Goal: Information Seeking & Learning: Learn about a topic

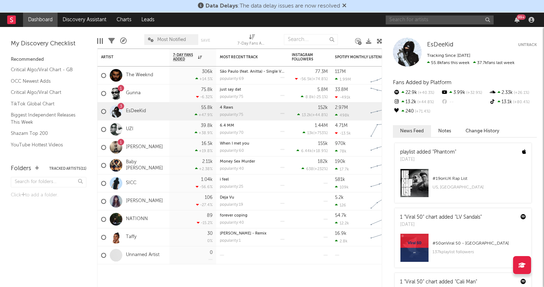
click at [456, 23] on input "text" at bounding box center [440, 19] width 108 height 9
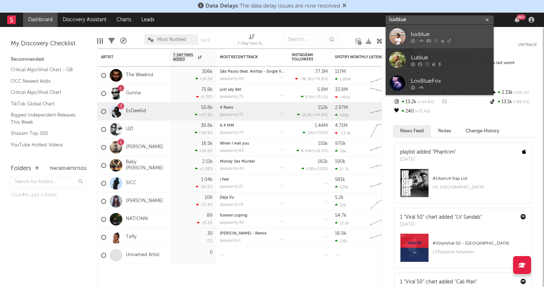
type input "luvblue"
click at [462, 33] on div "luvblue" at bounding box center [450, 34] width 79 height 9
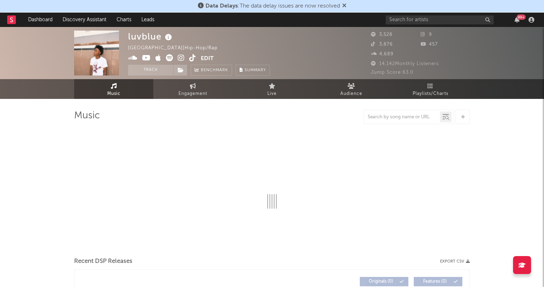
select select "6m"
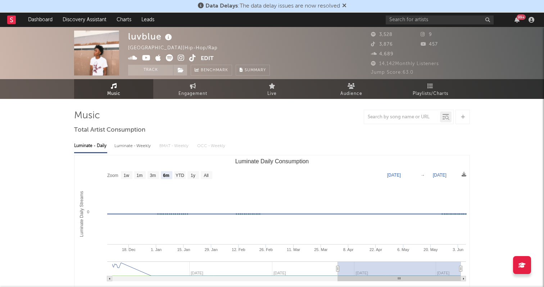
click at [180, 56] on icon at bounding box center [181, 57] width 7 height 7
click at [192, 57] on icon at bounding box center [192, 57] width 7 height 7
click at [144, 58] on icon at bounding box center [146, 57] width 9 height 7
click at [431, 18] on input "text" at bounding box center [440, 19] width 108 height 9
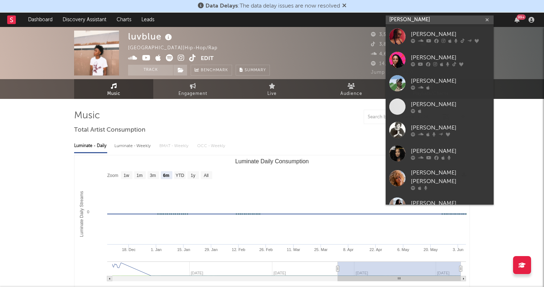
type input "[PERSON_NAME]"
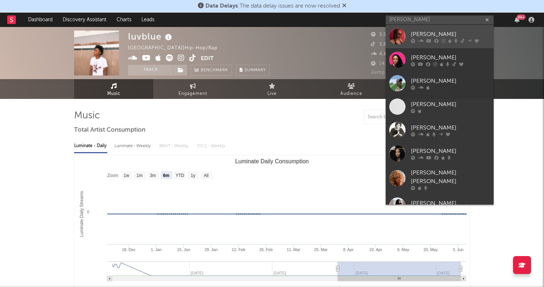
drag, startPoint x: 430, startPoint y: 2, endPoint x: 428, endPoint y: 32, distance: 29.9
click at [428, 32] on div "[PERSON_NAME]" at bounding box center [450, 34] width 79 height 9
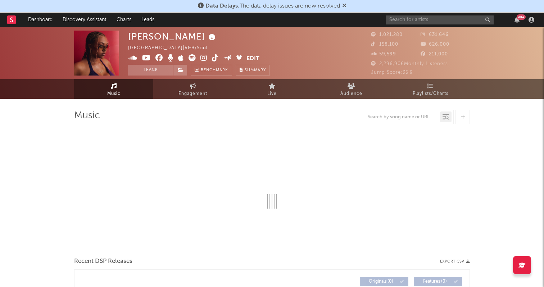
click at [204, 57] on icon at bounding box center [204, 57] width 7 height 7
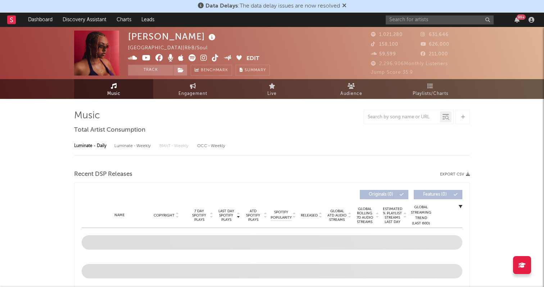
select select "6m"
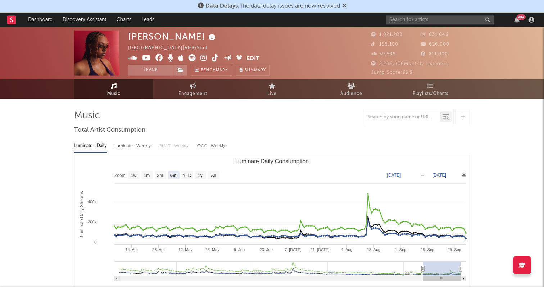
click at [213, 58] on icon at bounding box center [215, 57] width 7 height 7
click at [148, 57] on icon at bounding box center [146, 57] width 9 height 7
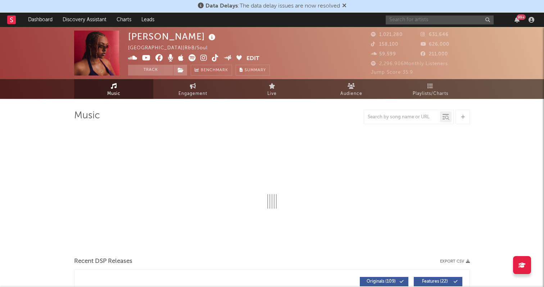
click at [411, 21] on input "text" at bounding box center [440, 19] width 108 height 9
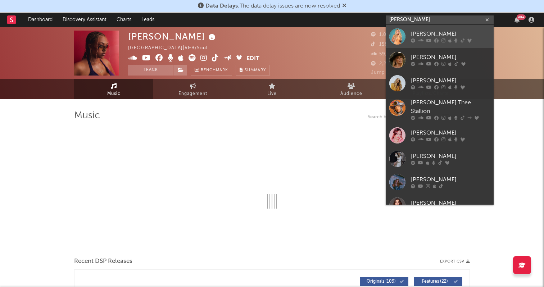
type input "[PERSON_NAME]"
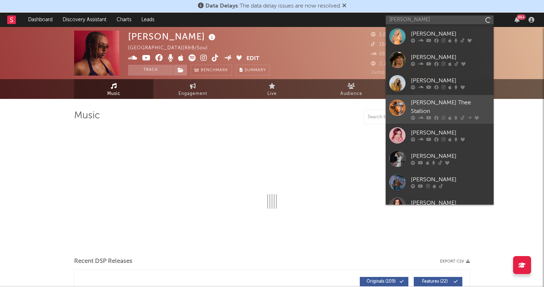
drag, startPoint x: 414, startPoint y: 27, endPoint x: 458, endPoint y: 104, distance: 88.4
click at [458, 104] on div "[PERSON_NAME] Thee Stallion" at bounding box center [450, 107] width 79 height 17
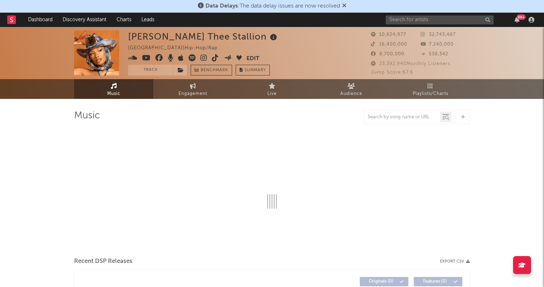
click at [203, 57] on icon at bounding box center [204, 57] width 7 height 7
select select "6m"
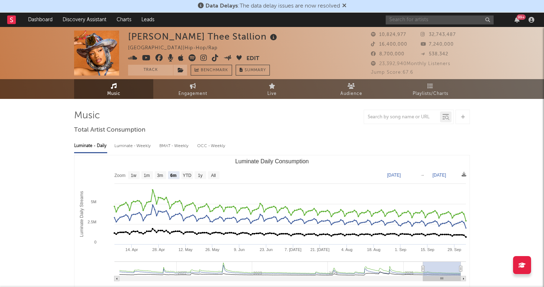
click at [413, 21] on input "text" at bounding box center [440, 19] width 108 height 9
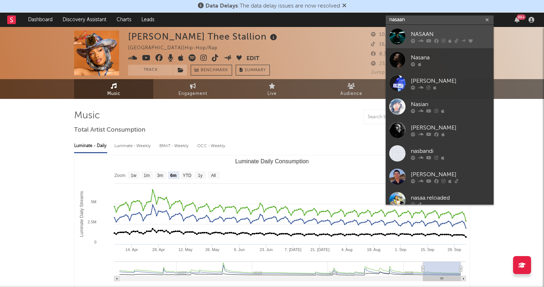
type input "nasal"
drag, startPoint x: 411, startPoint y: 26, endPoint x: 431, endPoint y: 33, distance: 21.5
click at [431, 33] on div "NASAAN" at bounding box center [450, 34] width 79 height 9
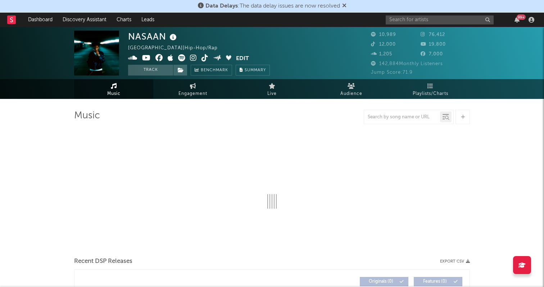
select select "6m"
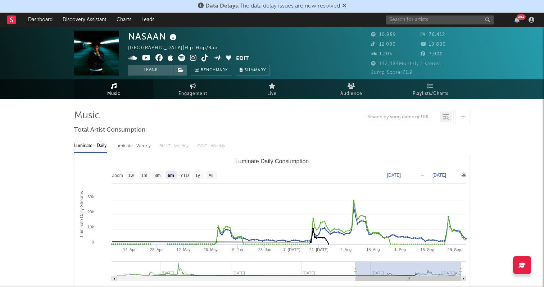
click at [193, 58] on icon at bounding box center [193, 57] width 7 height 7
click at [206, 57] on icon at bounding box center [205, 57] width 7 height 7
click at [148, 55] on icon at bounding box center [146, 57] width 9 height 7
click at [420, 18] on input "text" at bounding box center [440, 19] width 108 height 9
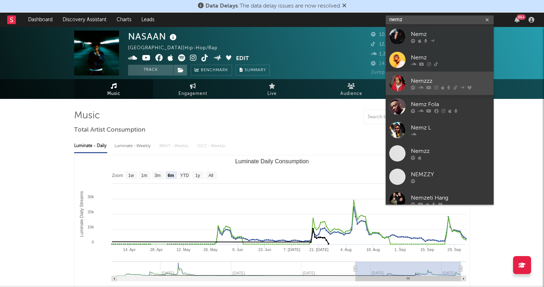
type input "nemz"
click at [454, 85] on icon at bounding box center [456, 87] width 4 height 4
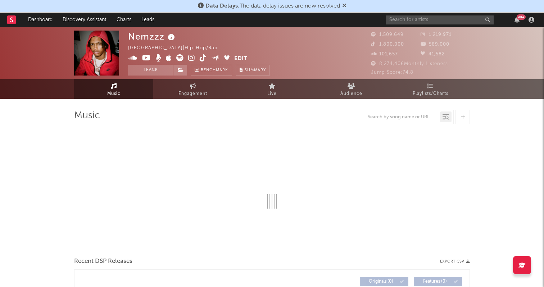
click at [192, 56] on icon at bounding box center [191, 57] width 7 height 7
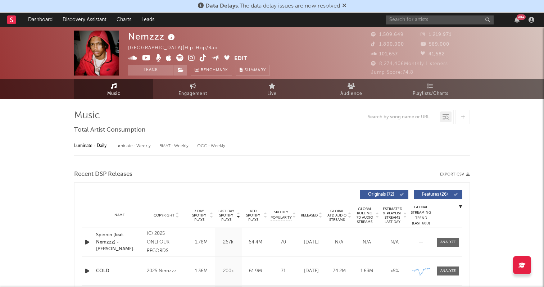
select select "6m"
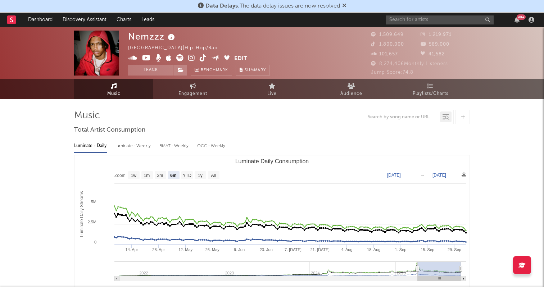
click at [202, 58] on icon at bounding box center [203, 57] width 7 height 7
click at [149, 58] on icon at bounding box center [146, 57] width 9 height 7
click at [408, 18] on input "text" at bounding box center [440, 19] width 108 height 9
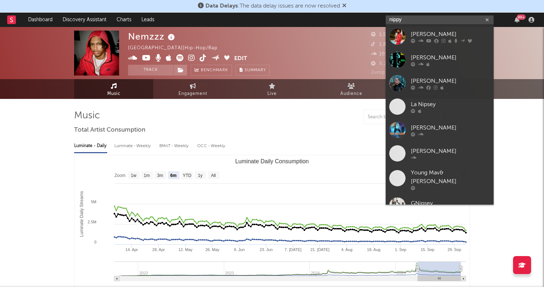
type input "nippy"
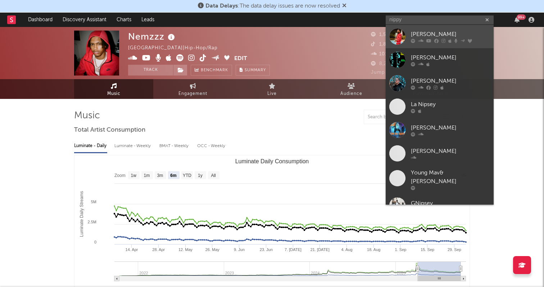
drag, startPoint x: 408, startPoint y: 18, endPoint x: 435, endPoint y: 31, distance: 29.8
click at [435, 31] on div "[PERSON_NAME]" at bounding box center [450, 34] width 79 height 9
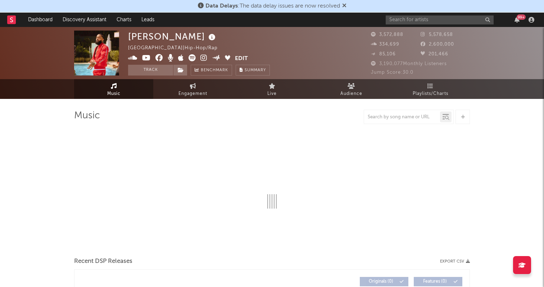
click at [204, 59] on icon at bounding box center [204, 57] width 7 height 7
select select "6m"
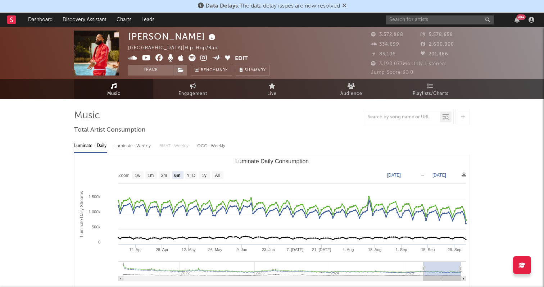
click at [145, 59] on icon at bounding box center [146, 57] width 9 height 7
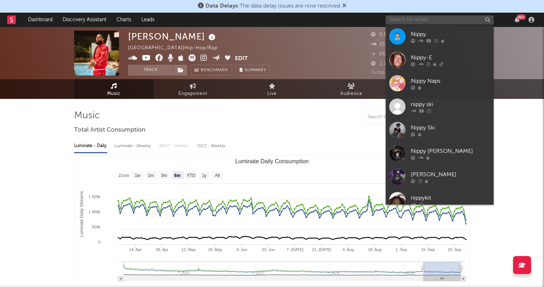
click at [408, 21] on input "text" at bounding box center [440, 19] width 108 height 9
type input "m"
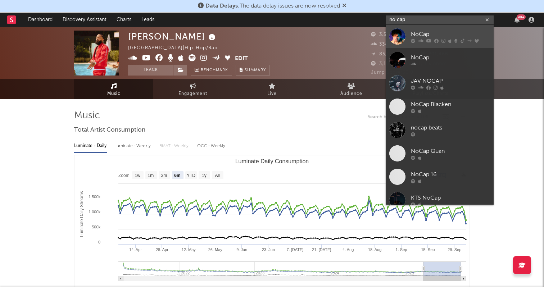
type input "no cap"
drag, startPoint x: 415, startPoint y: 26, endPoint x: 436, endPoint y: 35, distance: 22.3
click at [436, 35] on div "NoCap" at bounding box center [450, 34] width 79 height 9
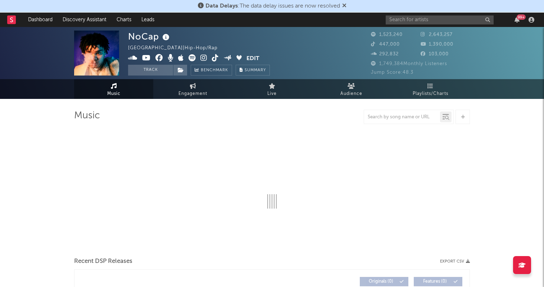
select select "6m"
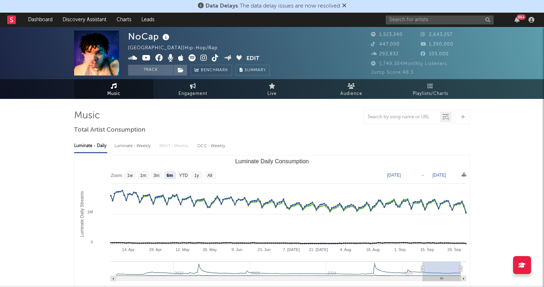
click at [204, 57] on icon at bounding box center [204, 57] width 7 height 7
click at [213, 57] on icon at bounding box center [215, 57] width 7 height 7
click at [146, 59] on icon at bounding box center [146, 57] width 9 height 7
click at [401, 21] on input "text" at bounding box center [440, 19] width 108 height 9
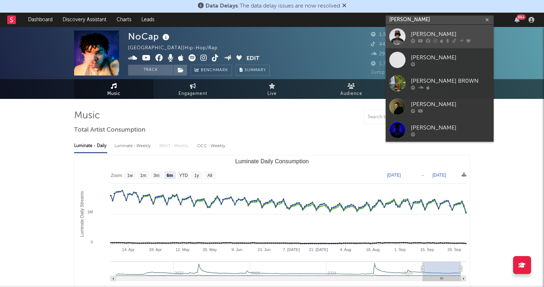
type input "[PERSON_NAME]"
click at [424, 32] on div "[PERSON_NAME]" at bounding box center [450, 34] width 79 height 9
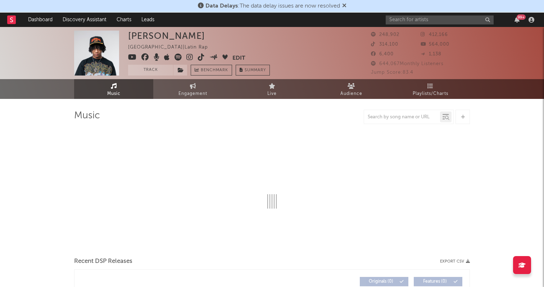
click at [187, 57] on icon at bounding box center [189, 57] width 7 height 7
select select "6m"
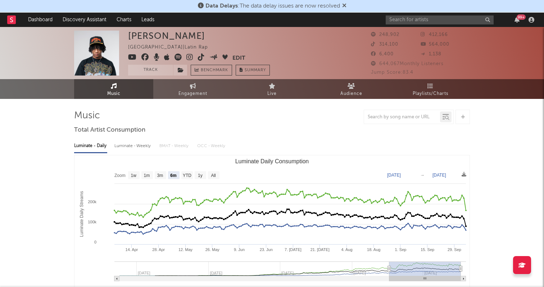
click at [198, 58] on icon at bounding box center [201, 57] width 7 height 7
click at [132, 57] on icon at bounding box center [132, 57] width 9 height 7
click at [448, 20] on input "text" at bounding box center [440, 19] width 108 height 9
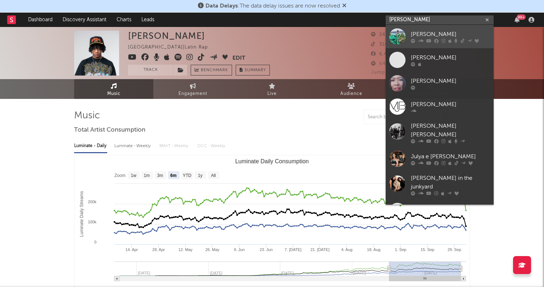
type input "[PERSON_NAME]"
click at [445, 34] on div "[PERSON_NAME]" at bounding box center [450, 34] width 79 height 9
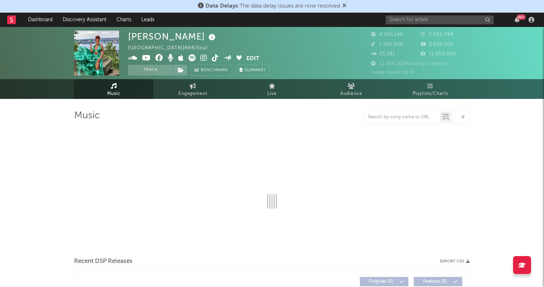
click at [202, 57] on icon at bounding box center [204, 57] width 7 height 7
select select "6m"
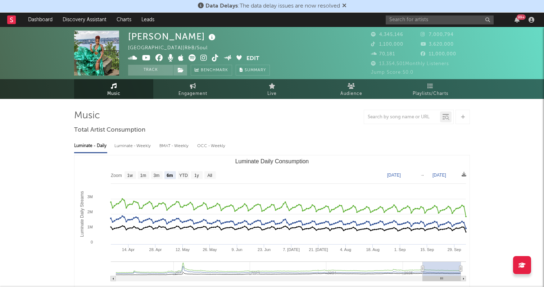
click at [215, 56] on icon at bounding box center [215, 57] width 7 height 7
click at [145, 55] on icon at bounding box center [146, 57] width 9 height 7
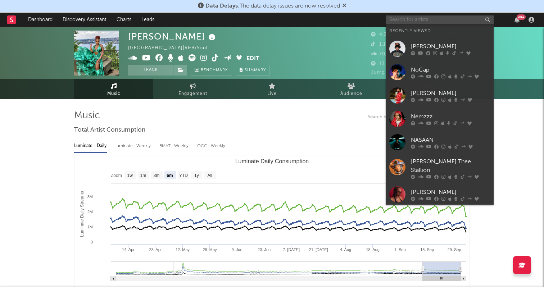
click at [412, 16] on input "text" at bounding box center [440, 19] width 108 height 9
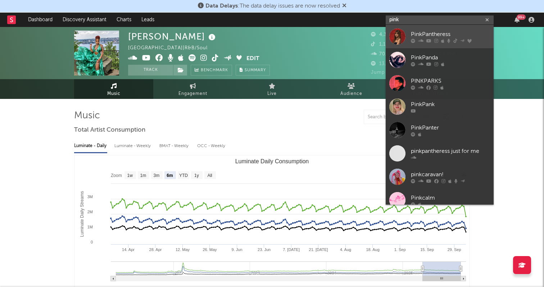
type input "pink"
drag, startPoint x: 409, startPoint y: 25, endPoint x: 437, endPoint y: 31, distance: 29.1
click at [437, 31] on div "PinkPantheress" at bounding box center [450, 34] width 79 height 9
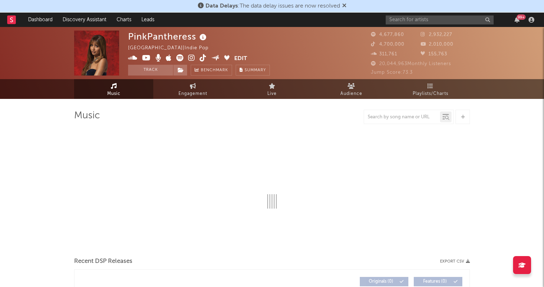
click at [190, 56] on icon at bounding box center [191, 57] width 7 height 7
select select "6m"
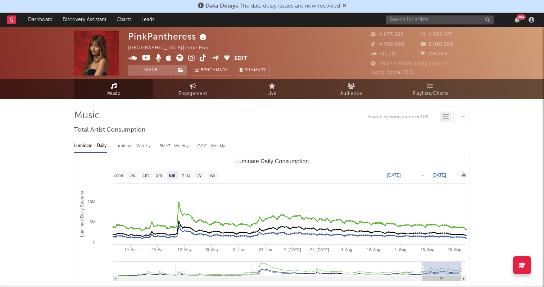
click at [205, 56] on icon at bounding box center [203, 57] width 7 height 7
click at [143, 56] on icon at bounding box center [146, 57] width 9 height 7
click at [422, 22] on input "text" at bounding box center [440, 19] width 108 height 9
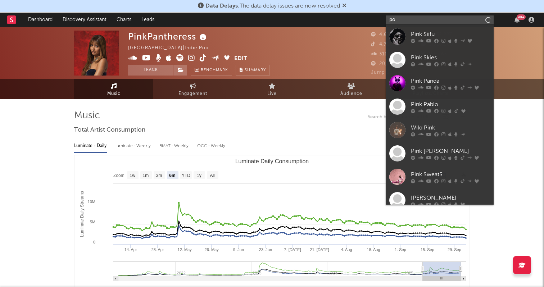
type input "p"
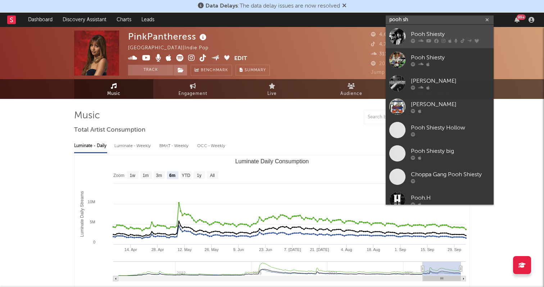
type input "pooh sh"
click at [429, 32] on div "Pooh Shiesty" at bounding box center [450, 34] width 79 height 9
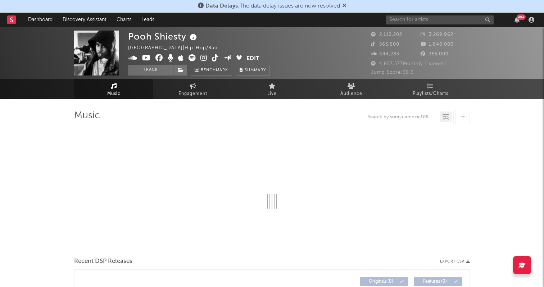
click at [216, 62] on link at bounding box center [215, 58] width 7 height 7
select select "6m"
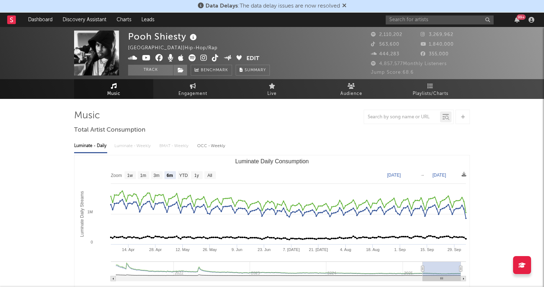
click at [148, 60] on icon at bounding box center [146, 57] width 9 height 7
click at [450, 23] on input "text" at bounding box center [440, 19] width 108 height 9
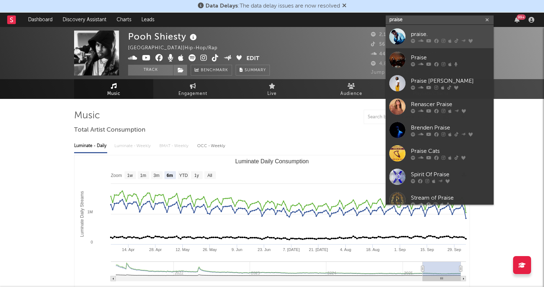
type input "praise"
click at [449, 31] on div "praise." at bounding box center [450, 34] width 79 height 9
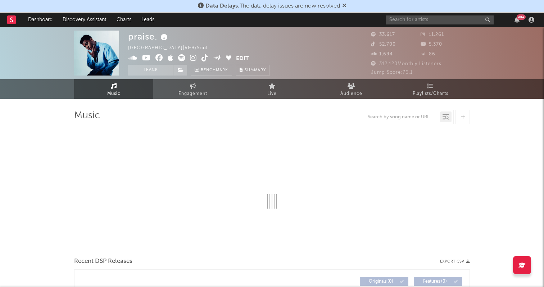
select select "6m"
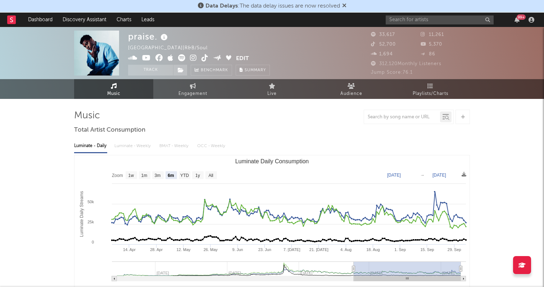
click at [193, 59] on icon at bounding box center [193, 57] width 7 height 7
click at [202, 58] on icon at bounding box center [205, 57] width 7 height 7
click at [206, 58] on icon at bounding box center [205, 57] width 7 height 7
click at [150, 59] on icon at bounding box center [146, 57] width 9 height 7
click at [408, 18] on input "text" at bounding box center [440, 19] width 108 height 9
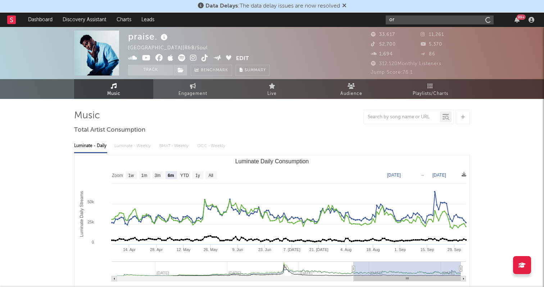
type input "o"
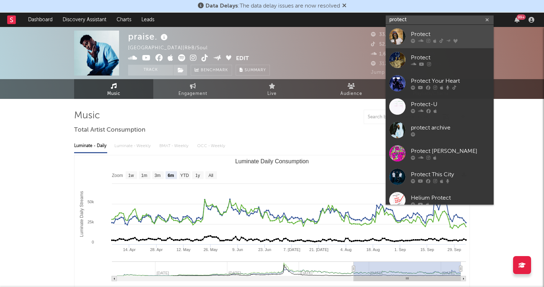
type input "protect"
click at [434, 33] on div "Protect" at bounding box center [450, 34] width 79 height 9
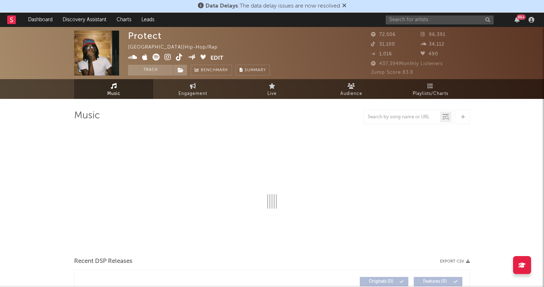
select select "6m"
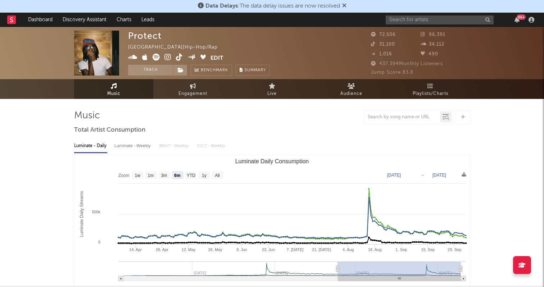
click at [168, 57] on icon at bounding box center [168, 57] width 7 height 7
click at [179, 57] on icon at bounding box center [179, 57] width 7 height 7
click at [170, 55] on icon at bounding box center [168, 57] width 7 height 7
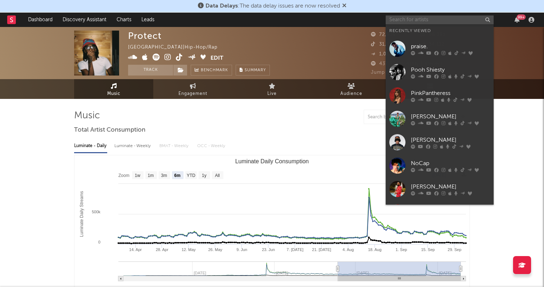
click at [413, 22] on input "text" at bounding box center [440, 19] width 108 height 9
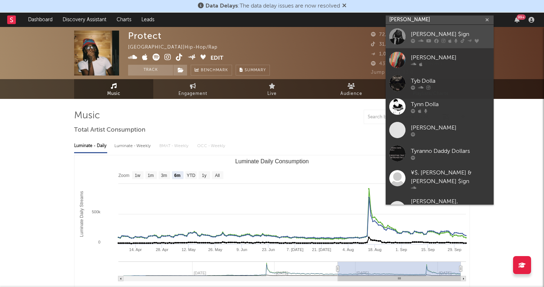
type input "[PERSON_NAME]"
click at [414, 28] on link "[PERSON_NAME] $ign" at bounding box center [440, 36] width 108 height 23
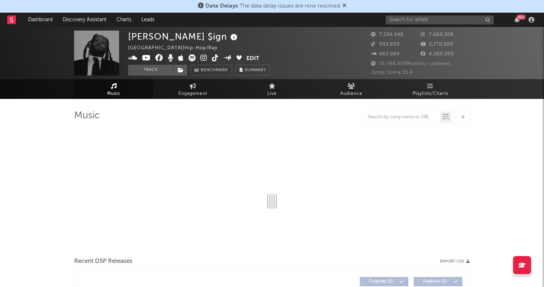
select select "6m"
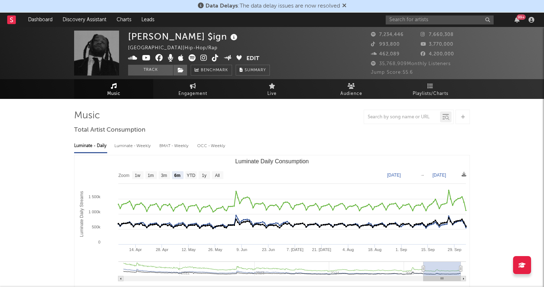
click at [213, 58] on icon at bounding box center [215, 57] width 7 height 7
click at [202, 55] on icon at bounding box center [204, 57] width 7 height 7
click at [144, 57] on icon at bounding box center [146, 57] width 9 height 7
click at [405, 21] on input "text" at bounding box center [440, 19] width 108 height 9
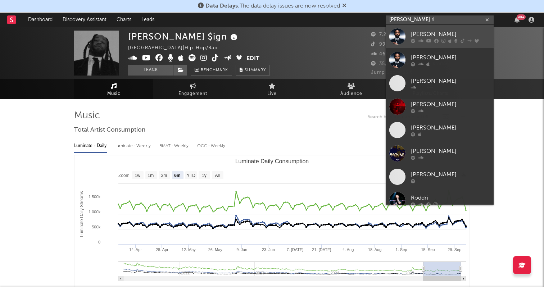
type input "[PERSON_NAME] ri"
click at [425, 33] on div "[PERSON_NAME]" at bounding box center [450, 34] width 79 height 9
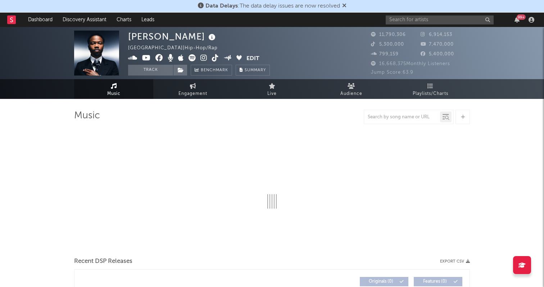
click at [202, 60] on icon at bounding box center [204, 57] width 7 height 7
select select "6m"
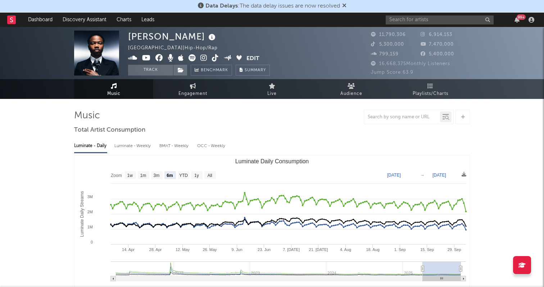
click at [216, 58] on icon at bounding box center [215, 57] width 7 height 7
click at [147, 59] on icon at bounding box center [146, 57] width 9 height 7
click at [423, 17] on input "text" at bounding box center [440, 19] width 108 height 9
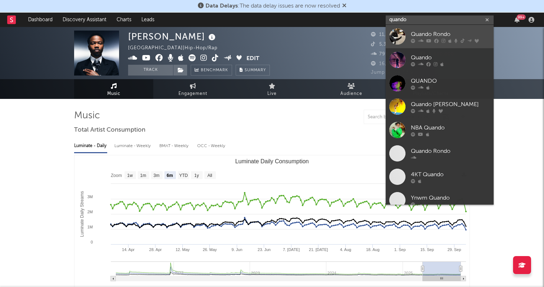
type input "quando"
click at [446, 32] on div "Quando Rondo" at bounding box center [450, 34] width 79 height 9
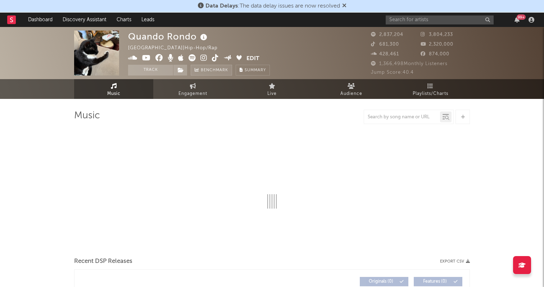
select select "6m"
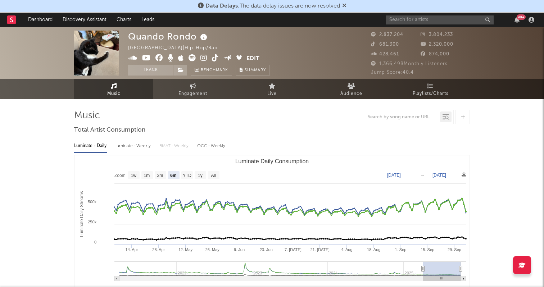
click at [207, 61] on icon at bounding box center [204, 57] width 7 height 7
click at [213, 60] on icon at bounding box center [215, 57] width 7 height 7
click at [145, 61] on icon at bounding box center [146, 57] width 9 height 7
click at [414, 18] on input "text" at bounding box center [440, 19] width 108 height 9
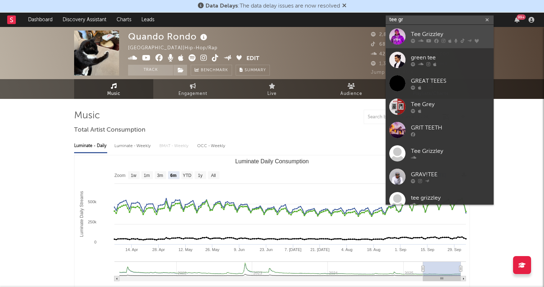
type input "tee gr"
click at [426, 33] on div "Tee Grizzley" at bounding box center [450, 34] width 79 height 9
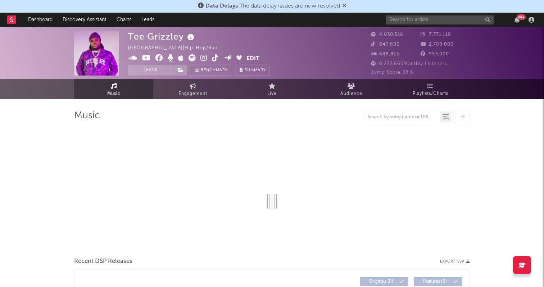
click at [201, 58] on icon at bounding box center [204, 57] width 7 height 7
select select "6m"
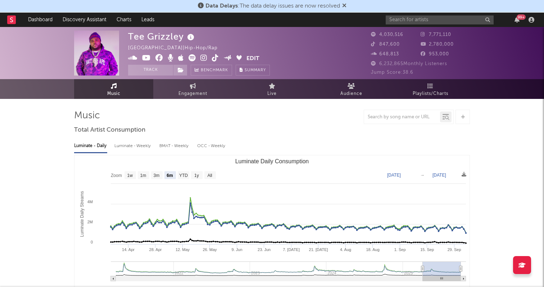
click at [212, 58] on icon at bounding box center [215, 57] width 7 height 7
click at [147, 56] on icon at bounding box center [146, 57] width 9 height 7
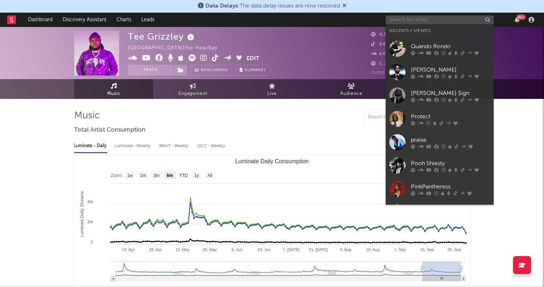
click at [400, 22] on input "text" at bounding box center [440, 19] width 108 height 9
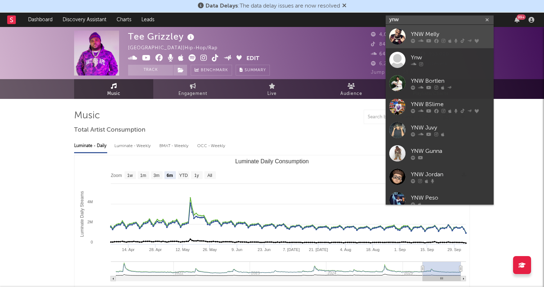
type input "ynw"
click at [441, 32] on div "YNW Melly" at bounding box center [450, 34] width 79 height 9
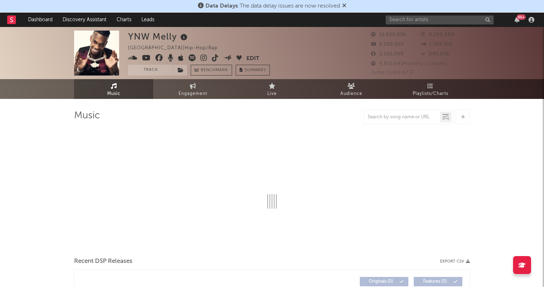
click at [203, 57] on icon at bounding box center [204, 57] width 7 height 7
select select "6m"
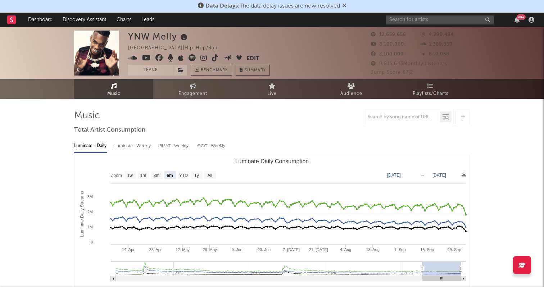
click at [212, 55] on icon at bounding box center [215, 57] width 7 height 7
click at [212, 58] on icon at bounding box center [215, 57] width 7 height 7
click at [145, 57] on icon at bounding box center [146, 57] width 9 height 7
click at [397, 20] on input "text" at bounding box center [440, 19] width 108 height 9
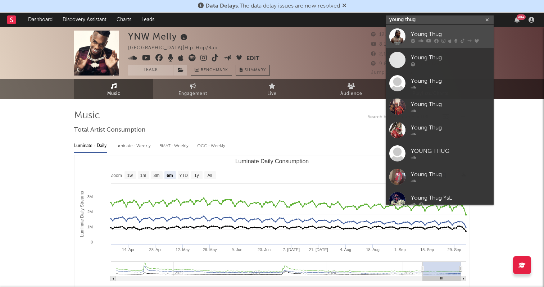
type input "young thug"
click at [433, 33] on div "Young Thug" at bounding box center [450, 34] width 79 height 9
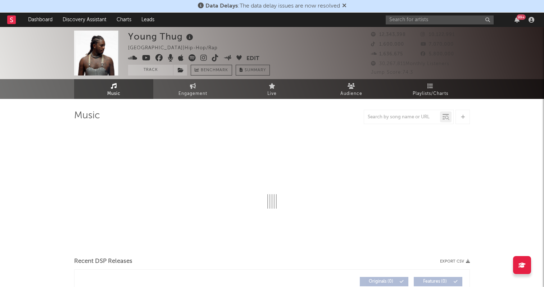
select select "6m"
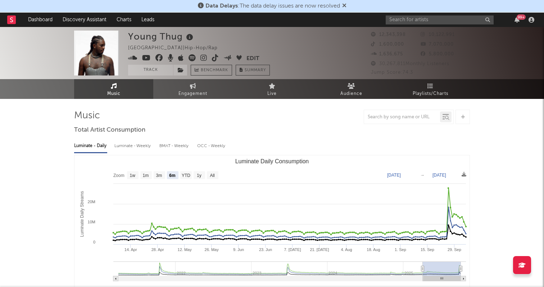
click at [200, 59] on span at bounding box center [187, 58] width 118 height 9
click at [202, 59] on icon at bounding box center [204, 57] width 7 height 7
click at [216, 59] on icon at bounding box center [215, 57] width 7 height 7
click at [145, 58] on icon at bounding box center [146, 57] width 9 height 7
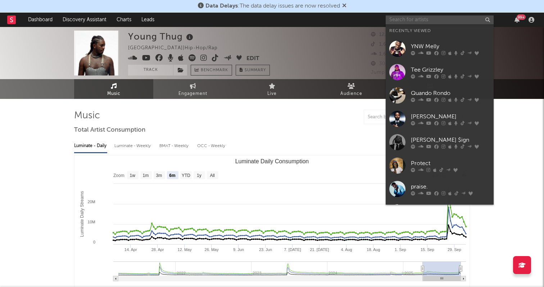
click at [403, 17] on input "text" at bounding box center [440, 19] width 108 height 9
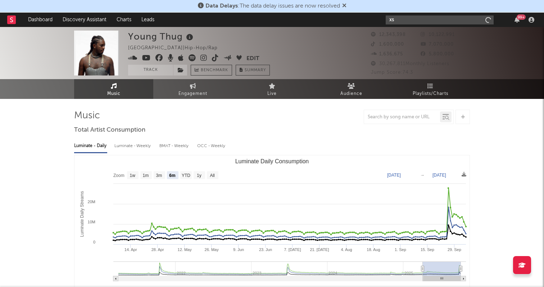
type input "x"
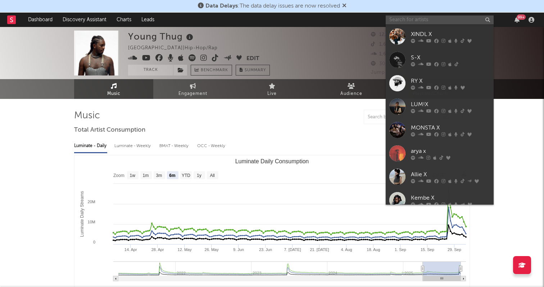
type input "z"
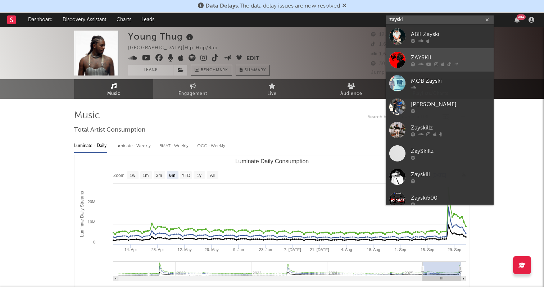
type input "zayski"
click at [435, 53] on div "ZAYSKII" at bounding box center [450, 57] width 79 height 9
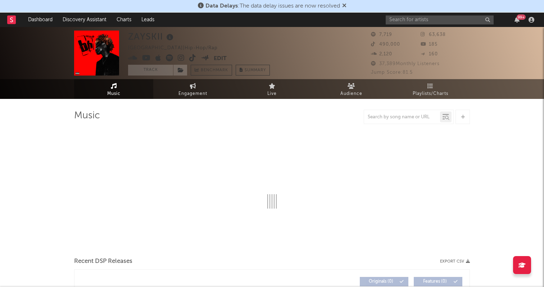
select select "6m"
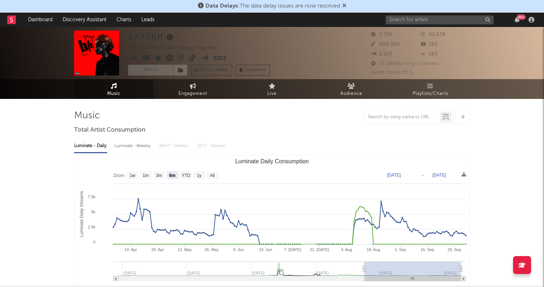
click at [179, 57] on icon at bounding box center [181, 57] width 7 height 7
click at [190, 59] on icon at bounding box center [192, 57] width 7 height 7
click at [144, 59] on icon at bounding box center [146, 57] width 9 height 7
click at [424, 16] on input "text" at bounding box center [440, 19] width 108 height 9
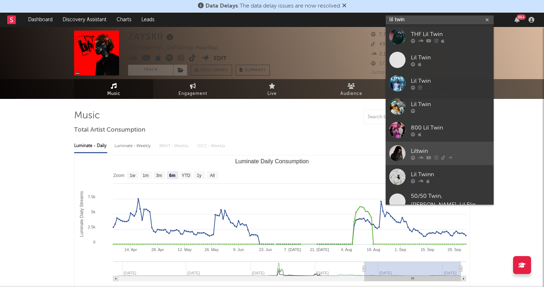
type input "lil twin"
click at [459, 146] on link "Liltwin" at bounding box center [440, 153] width 108 height 23
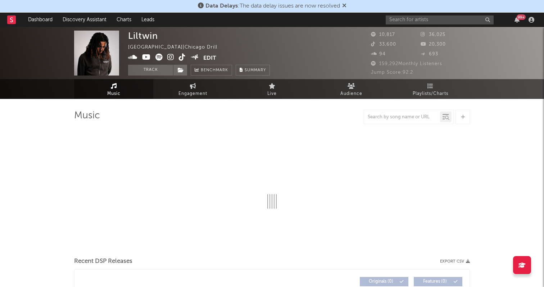
select select "6m"
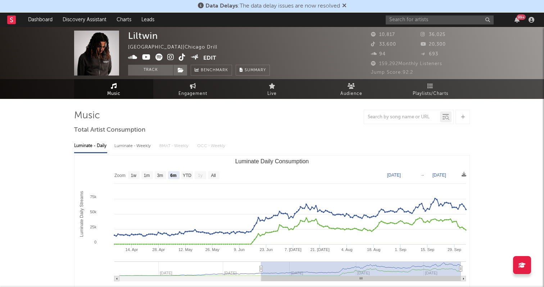
click at [170, 57] on icon at bounding box center [170, 57] width 7 height 7
click at [182, 55] on icon at bounding box center [182, 57] width 7 height 7
click at [143, 57] on icon at bounding box center [146, 57] width 9 height 7
click at [425, 26] on div "99 +" at bounding box center [461, 20] width 151 height 14
click at [423, 18] on input "text" at bounding box center [440, 19] width 108 height 9
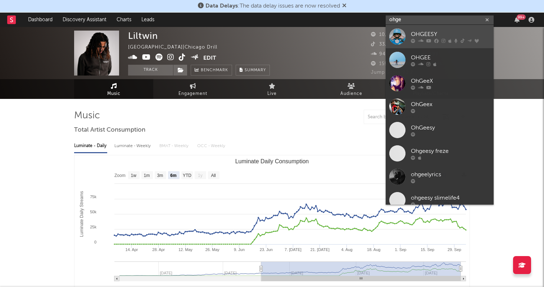
type input "ohge"
click at [452, 32] on div "OHGEESY" at bounding box center [450, 34] width 79 height 9
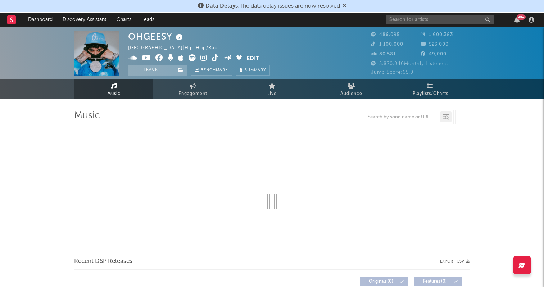
click at [203, 56] on icon at bounding box center [204, 57] width 7 height 7
select select "6m"
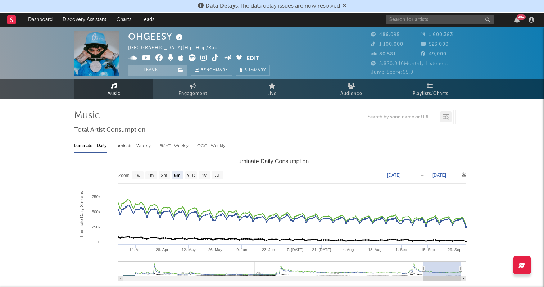
click at [215, 54] on icon at bounding box center [215, 57] width 7 height 7
click at [146, 59] on icon at bounding box center [146, 57] width 9 height 7
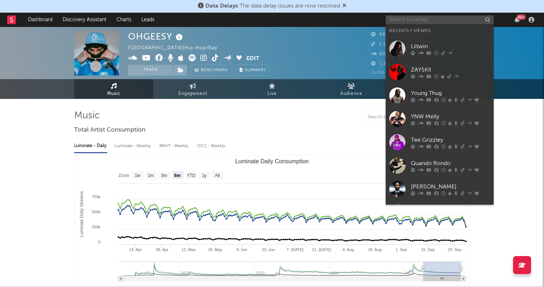
click at [399, 20] on input "text" at bounding box center [440, 19] width 108 height 9
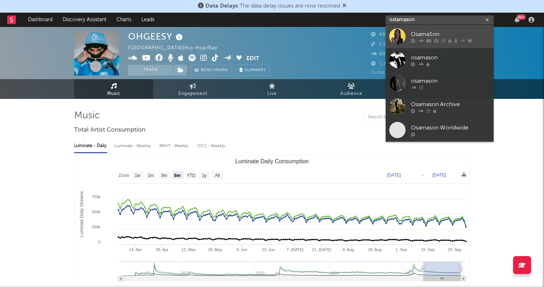
type input "ostamason"
drag, startPoint x: 401, startPoint y: 34, endPoint x: 446, endPoint y: 32, distance: 45.4
click at [446, 32] on div "OsamaSon" at bounding box center [450, 34] width 79 height 9
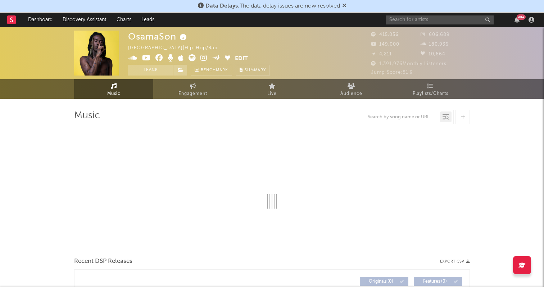
click at [206, 56] on icon at bounding box center [204, 57] width 7 height 7
select select "6m"
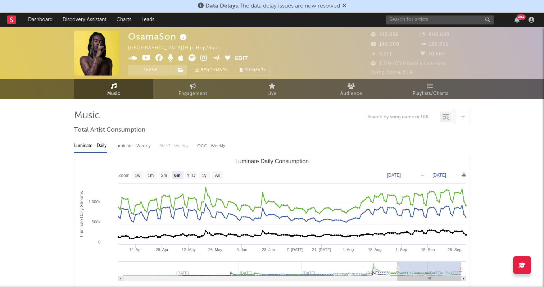
click at [141, 55] on span at bounding box center [181, 58] width 107 height 9
click at [144, 55] on icon at bounding box center [146, 57] width 9 height 7
click at [403, 22] on input "text" at bounding box center [440, 19] width 108 height 9
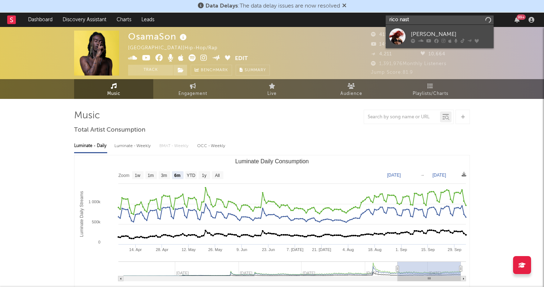
type input "rico nast"
click at [443, 32] on div "[PERSON_NAME]" at bounding box center [450, 34] width 79 height 9
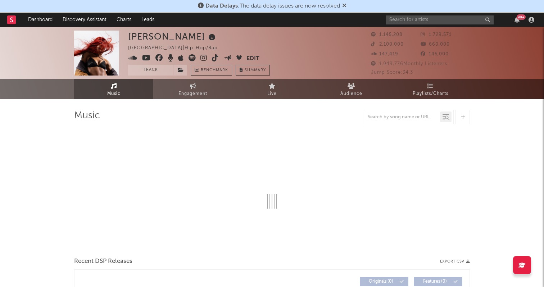
click at [201, 55] on icon at bounding box center [204, 57] width 7 height 7
select select "6m"
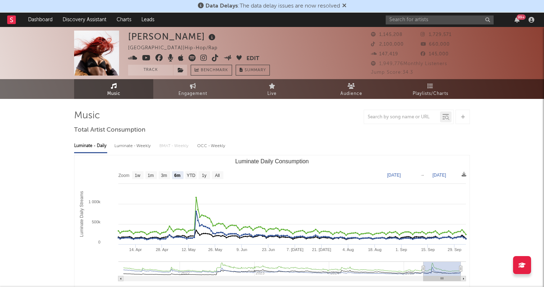
click at [218, 55] on icon at bounding box center [215, 57] width 7 height 7
click at [143, 59] on icon at bounding box center [146, 57] width 9 height 7
click at [403, 14] on div "99 +" at bounding box center [461, 20] width 151 height 14
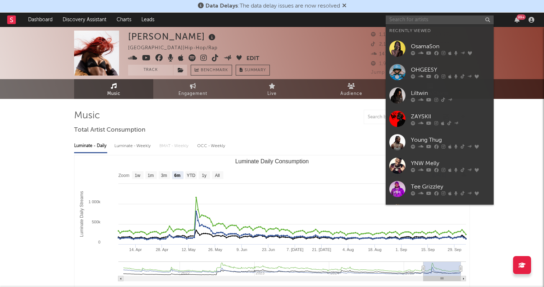
click at [406, 19] on input "text" at bounding box center [440, 19] width 108 height 9
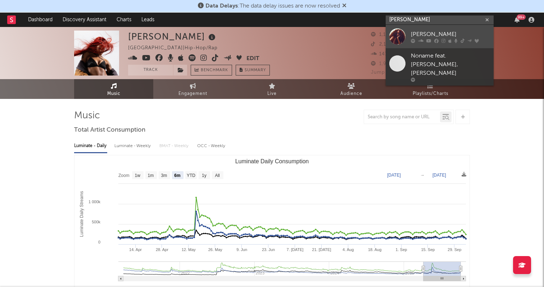
type input "[PERSON_NAME]"
click at [440, 33] on div "[PERSON_NAME]" at bounding box center [450, 34] width 79 height 9
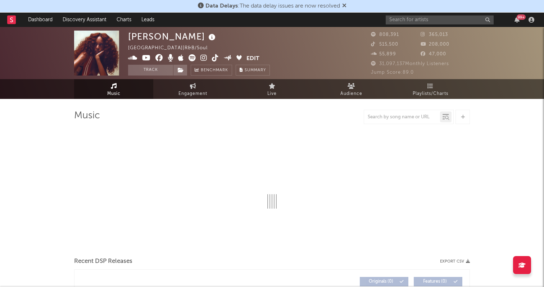
select select "6m"
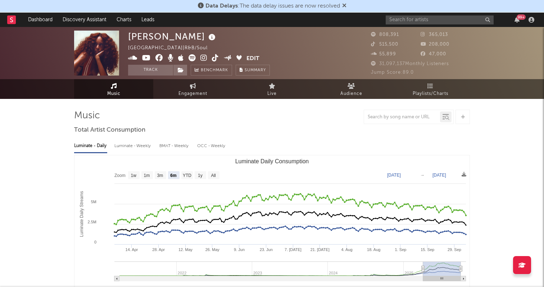
click at [201, 59] on icon at bounding box center [204, 57] width 7 height 7
click at [219, 56] on span at bounding box center [187, 58] width 118 height 9
click at [216, 56] on icon at bounding box center [215, 57] width 7 height 7
click at [216, 57] on icon at bounding box center [215, 57] width 7 height 7
click at [214, 55] on icon at bounding box center [215, 57] width 7 height 7
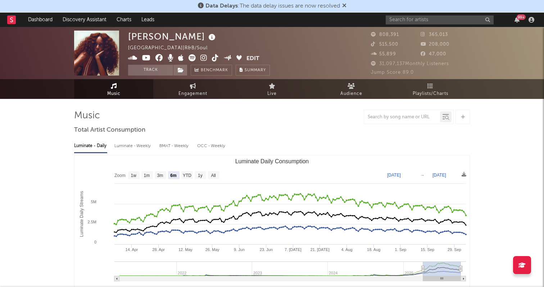
click at [148, 58] on icon at bounding box center [146, 57] width 9 height 7
click at [398, 16] on input "text" at bounding box center [440, 19] width 108 height 9
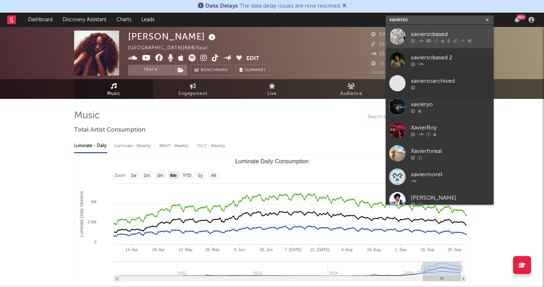
type input "xavierso"
click at [423, 31] on div "xaviersobased" at bounding box center [450, 34] width 79 height 9
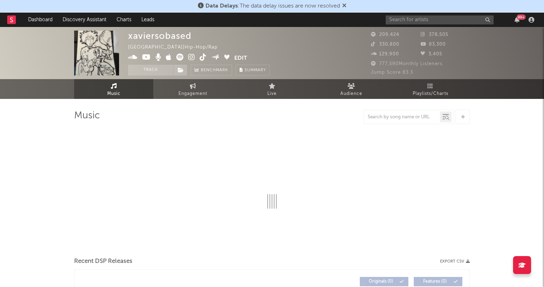
click at [192, 56] on icon at bounding box center [191, 57] width 7 height 7
select select "6m"
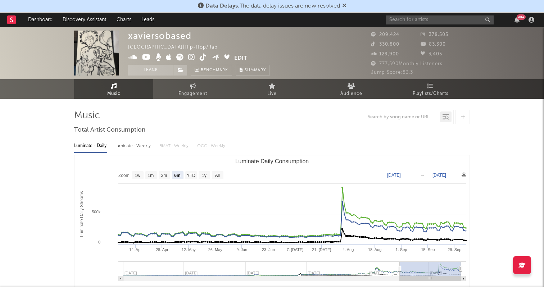
click at [204, 57] on icon at bounding box center [203, 57] width 7 height 7
click at [145, 56] on icon at bounding box center [146, 57] width 9 height 7
click at [408, 13] on div "99 +" at bounding box center [461, 20] width 151 height 14
click at [408, 14] on div "99 +" at bounding box center [461, 20] width 151 height 14
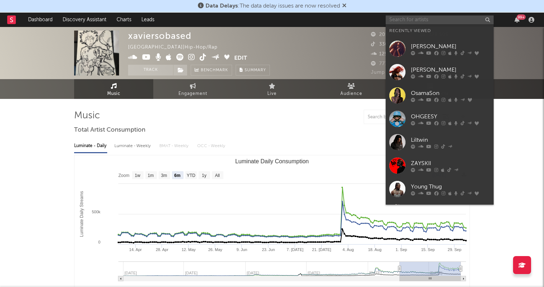
click at [408, 18] on input "text" at bounding box center [440, 19] width 108 height 9
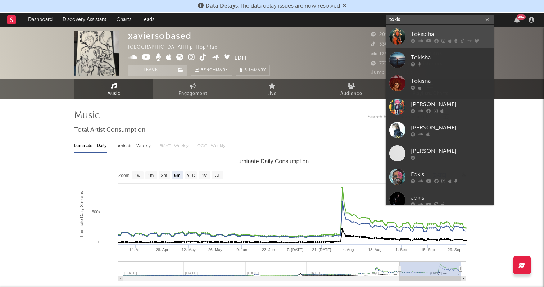
type input "tokis"
click at [429, 29] on link "Tokischa" at bounding box center [440, 36] width 108 height 23
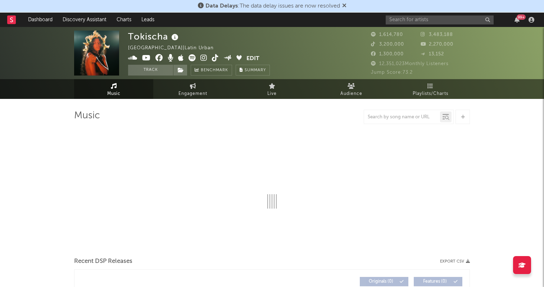
click at [203, 58] on icon at bounding box center [204, 57] width 7 height 7
select select "6m"
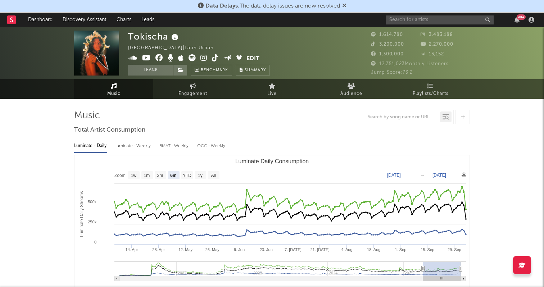
click at [217, 56] on icon at bounding box center [215, 57] width 7 height 7
click at [143, 58] on icon at bounding box center [146, 57] width 9 height 7
click at [401, 18] on input "text" at bounding box center [440, 19] width 108 height 9
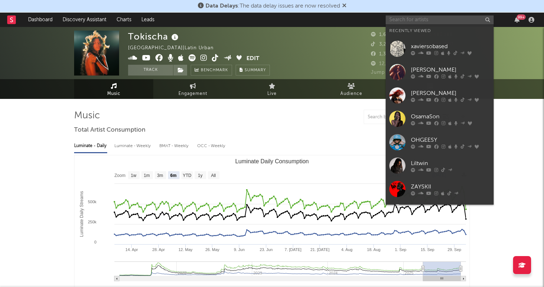
type input "2"
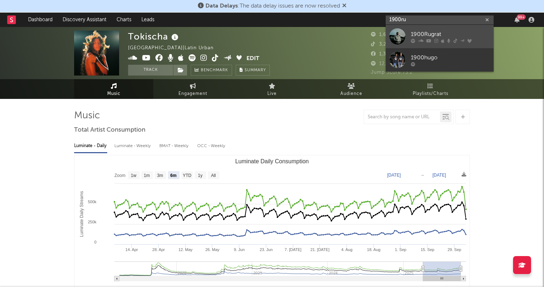
type input "1900ru"
click at [455, 32] on div "1900Rugrat" at bounding box center [450, 34] width 79 height 9
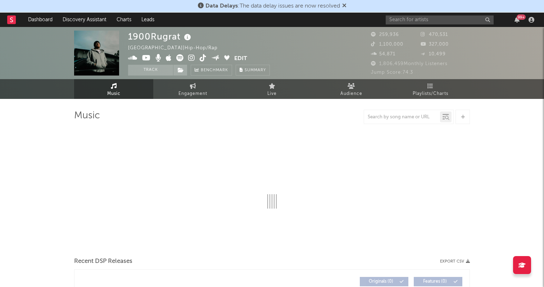
select select "6m"
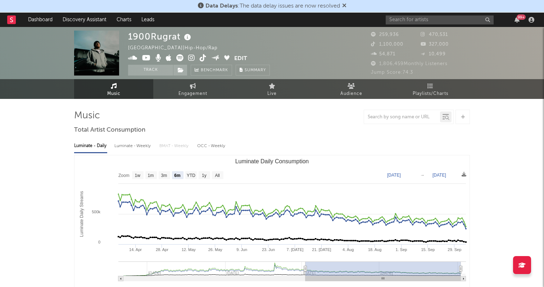
click at [190, 58] on icon at bounding box center [191, 57] width 7 height 7
click at [147, 56] on icon at bounding box center [146, 57] width 9 height 7
click at [205, 58] on icon at bounding box center [203, 57] width 7 height 7
click at [416, 22] on input "text" at bounding box center [440, 19] width 108 height 9
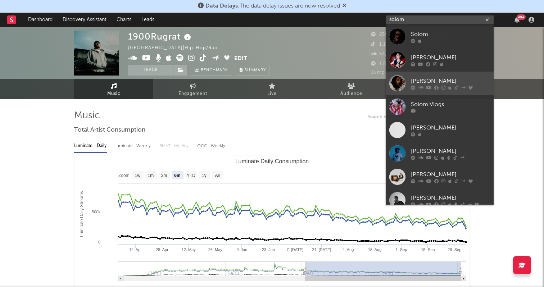
type input "solom"
click at [434, 78] on div "SOLOMON" at bounding box center [450, 81] width 79 height 9
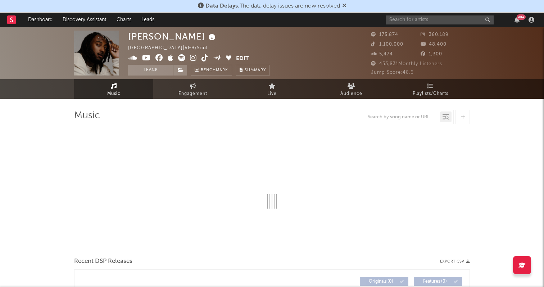
select select "6m"
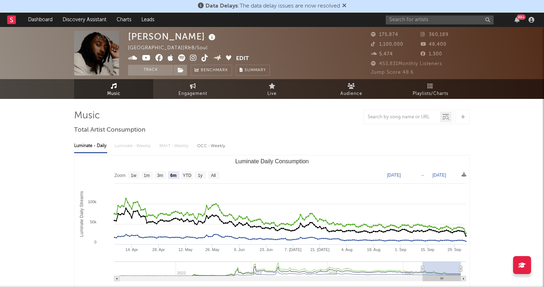
click at [191, 57] on icon at bounding box center [193, 57] width 7 height 7
click at [204, 57] on icon at bounding box center [205, 57] width 7 height 7
click at [145, 52] on div "United Kingdom | R&B/Soul" at bounding box center [172, 48] width 88 height 9
click at [145, 57] on icon at bounding box center [146, 57] width 9 height 7
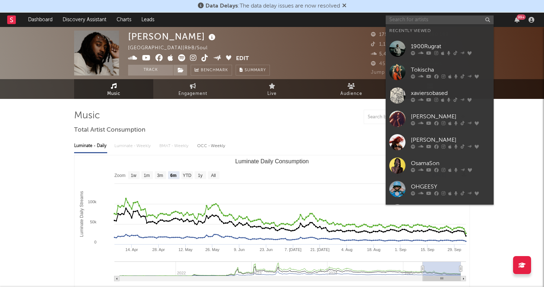
click at [395, 21] on input "text" at bounding box center [440, 19] width 108 height 9
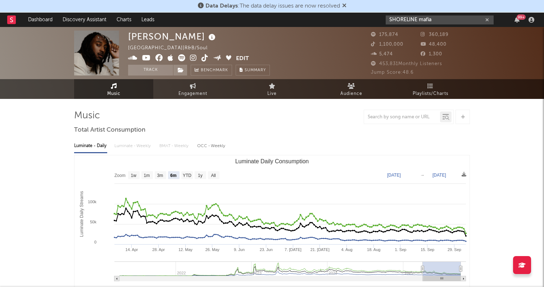
type input "SHORELINE mafia"
click at [416, 17] on input "SHORELINE mafia" at bounding box center [440, 19] width 108 height 9
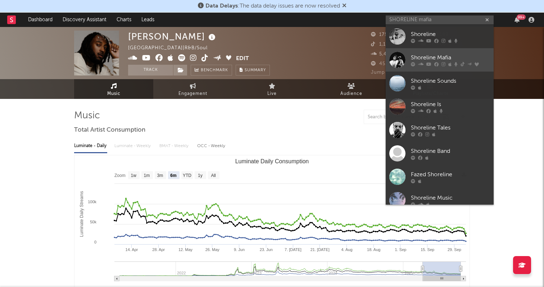
click at [435, 55] on div "Shoreline Mafia" at bounding box center [450, 57] width 79 height 9
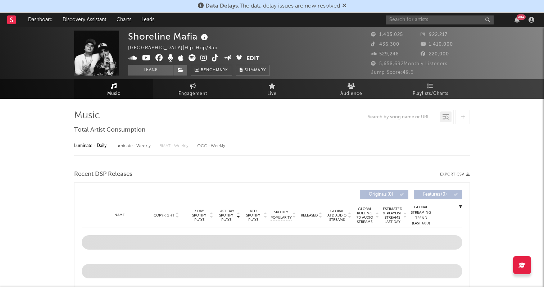
select select "6m"
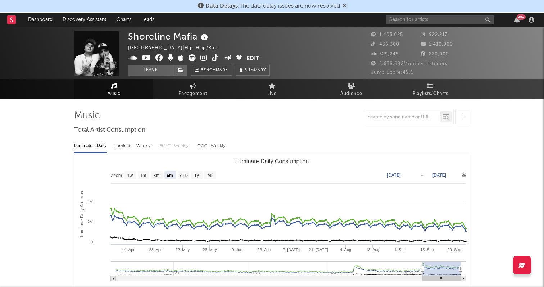
click at [204, 55] on icon at bounding box center [204, 57] width 7 height 7
click at [213, 56] on icon at bounding box center [215, 57] width 7 height 7
click at [143, 59] on icon at bounding box center [146, 57] width 9 height 7
click at [403, 19] on input "text" at bounding box center [440, 19] width 108 height 9
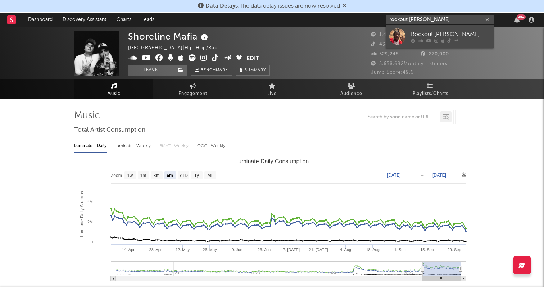
type input "rockout dan"
click at [430, 33] on div "Rockout Danny" at bounding box center [450, 34] width 79 height 9
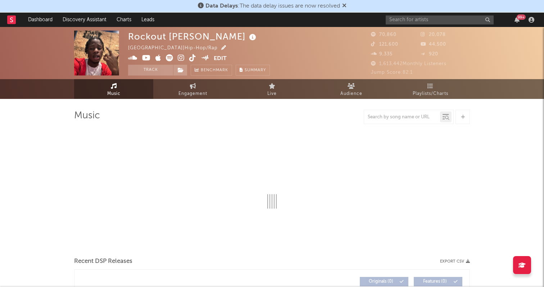
select select "6m"
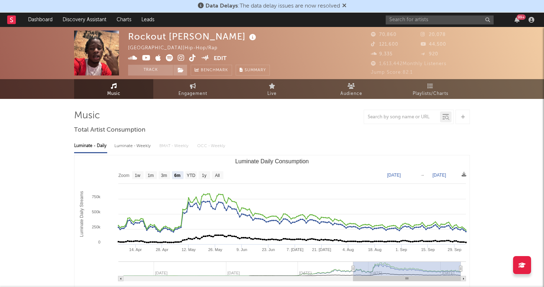
click at [178, 58] on icon at bounding box center [181, 57] width 7 height 7
click at [187, 56] on span at bounding box center [171, 58] width 86 height 9
click at [190, 57] on icon at bounding box center [192, 57] width 7 height 7
click at [143, 60] on icon at bounding box center [146, 57] width 9 height 7
click at [396, 24] on input "text" at bounding box center [440, 19] width 108 height 9
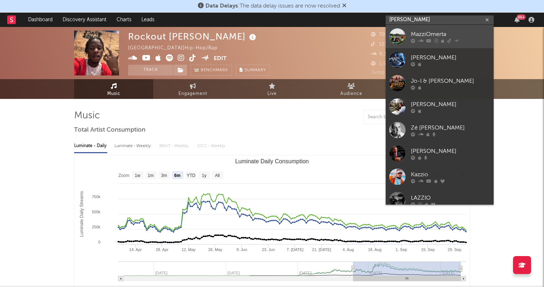
type input "mazzio"
click at [431, 34] on div "MazziOmerta" at bounding box center [450, 34] width 79 height 9
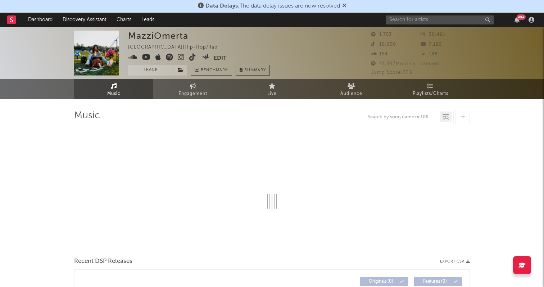
select select "6m"
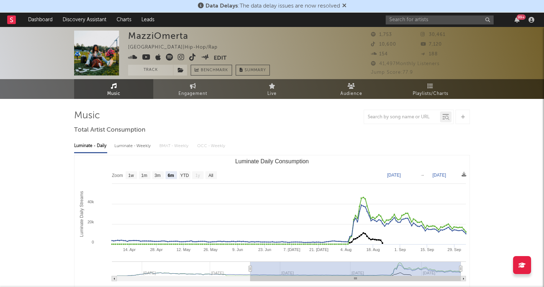
click at [176, 56] on span at bounding box center [171, 58] width 86 height 9
click at [179, 57] on icon at bounding box center [181, 57] width 7 height 7
click at [190, 56] on icon at bounding box center [192, 57] width 7 height 7
click at [144, 58] on icon at bounding box center [146, 57] width 9 height 7
click at [392, 14] on div "99 +" at bounding box center [461, 20] width 151 height 14
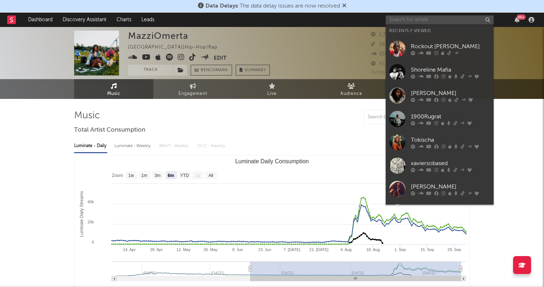
click at [392, 23] on input "text" at bounding box center [440, 19] width 108 height 9
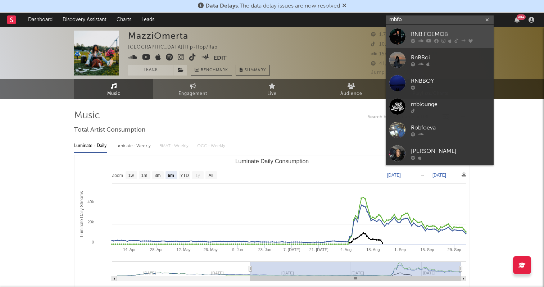
type input "rnbfo"
click at [420, 33] on div "RNB.FOEMOB" at bounding box center [450, 34] width 79 height 9
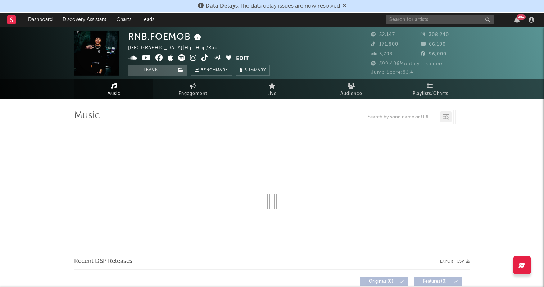
select select "6m"
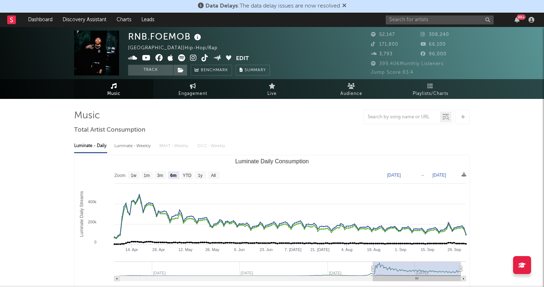
click at [191, 59] on icon at bounding box center [193, 57] width 7 height 7
click at [208, 55] on span at bounding box center [182, 58] width 108 height 9
click at [203, 56] on icon at bounding box center [205, 57] width 7 height 7
click at [149, 57] on icon at bounding box center [146, 57] width 9 height 7
click at [403, 15] on div "99 +" at bounding box center [461, 20] width 151 height 14
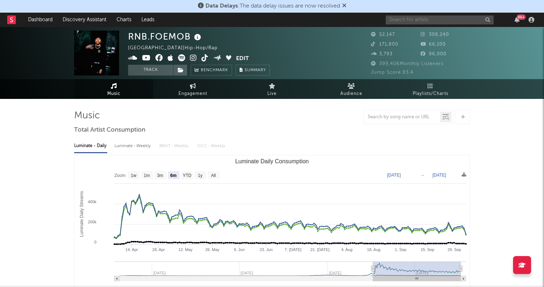
click at [403, 15] on input "text" at bounding box center [440, 19] width 108 height 9
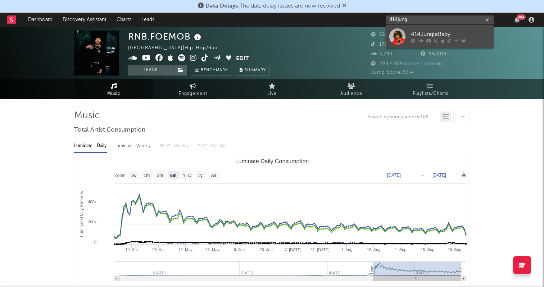
type input "414jung"
click at [434, 35] on div "414JungleBaby" at bounding box center [450, 34] width 79 height 9
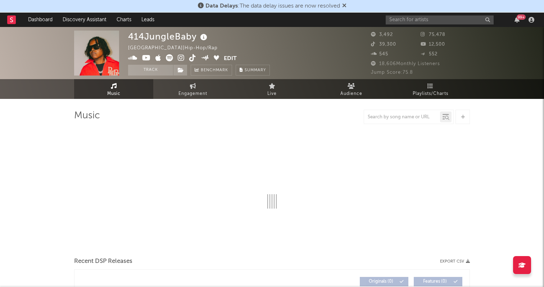
select select "6m"
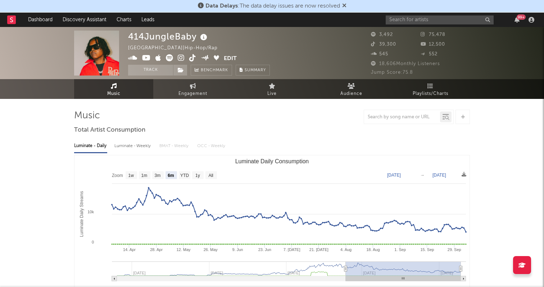
click at [179, 56] on icon at bounding box center [181, 57] width 7 height 7
click at [189, 60] on icon at bounding box center [192, 57] width 7 height 7
click at [147, 59] on icon at bounding box center [146, 57] width 9 height 7
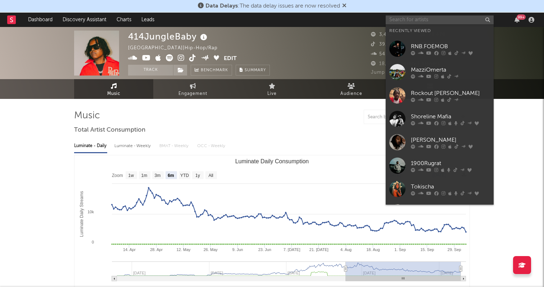
click at [399, 18] on input "text" at bounding box center [440, 19] width 108 height 9
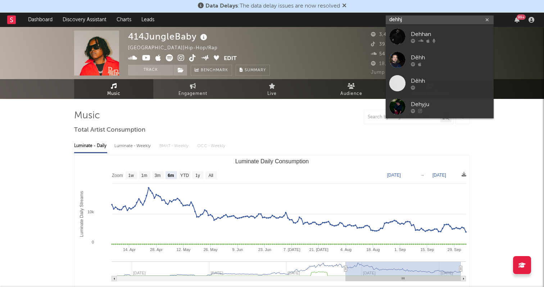
type input "dehhja"
